Goal: Check status: Check status

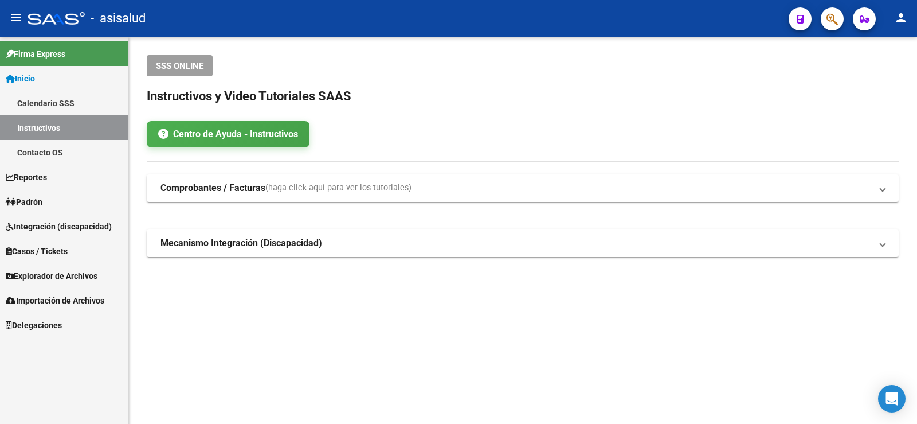
click at [65, 193] on link "Padrón" at bounding box center [64, 201] width 128 height 25
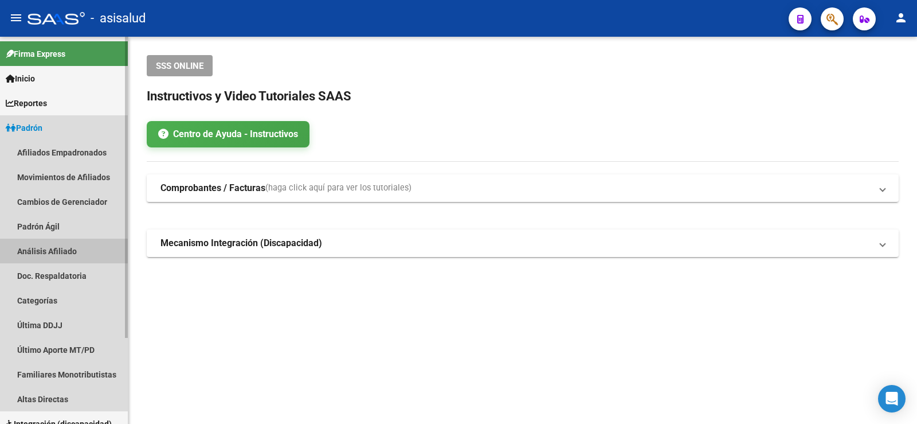
click at [62, 253] on link "Análisis Afiliado" at bounding box center [64, 251] width 128 height 25
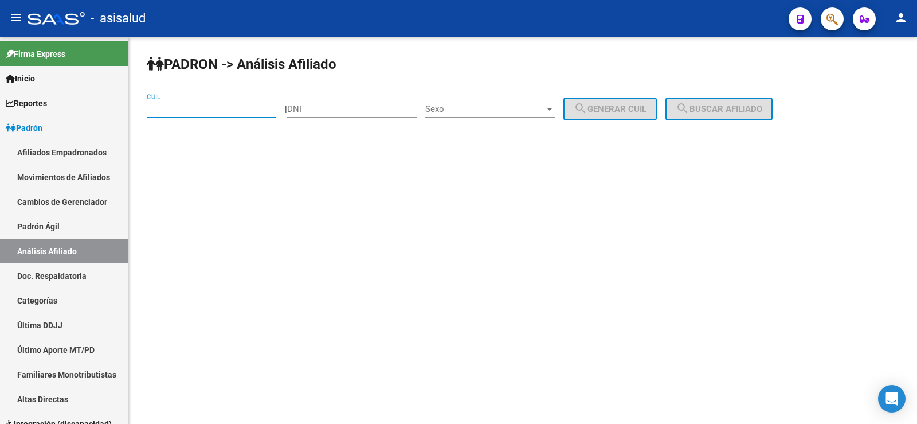
click at [177, 106] on input "CUIL" at bounding box center [212, 109] width 130 height 10
paste input "27-39098476-1"
type input "27-39098476-1"
click at [739, 109] on span "search Buscar afiliado" at bounding box center [719, 109] width 87 height 10
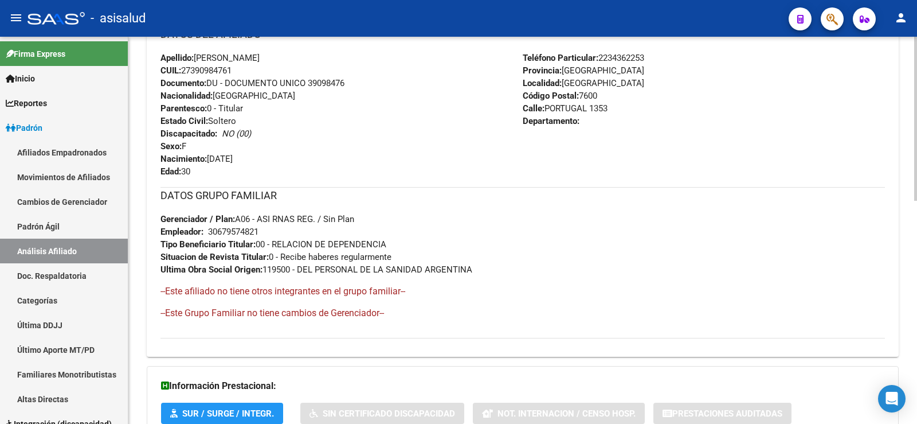
scroll to position [526, 0]
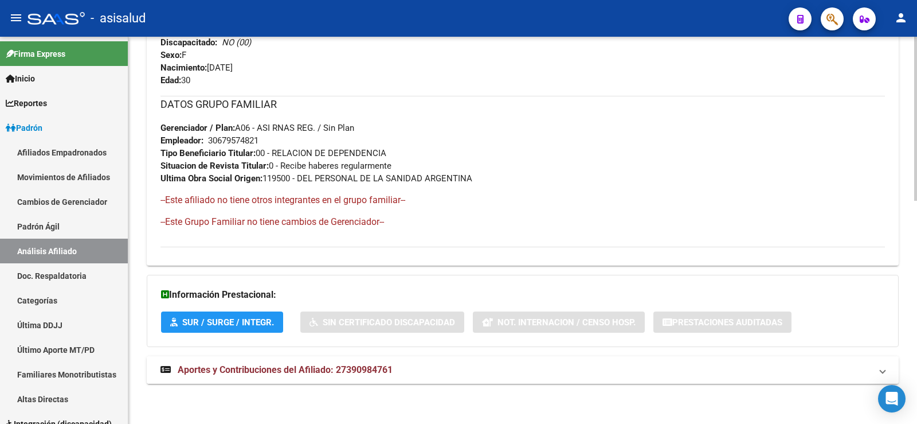
click at [260, 365] on span "Aportes y Contribuciones del Afiliado: 27390984761" at bounding box center [285, 369] width 215 height 11
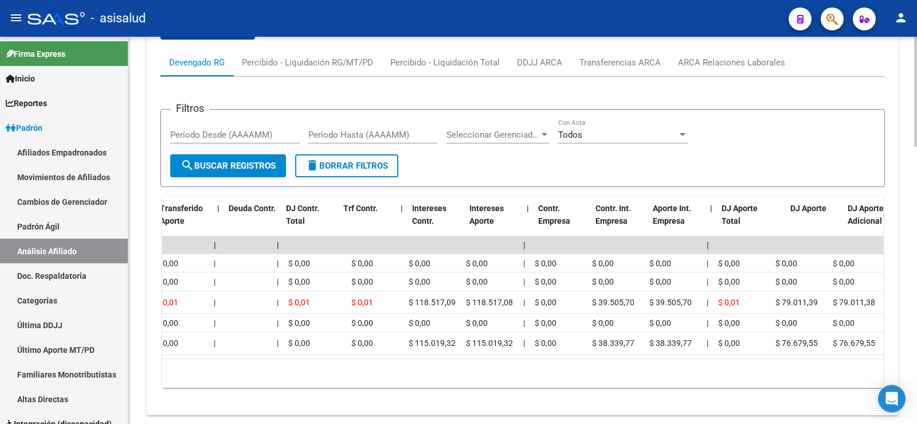
scroll to position [0, 0]
